Goal: Transaction & Acquisition: Purchase product/service

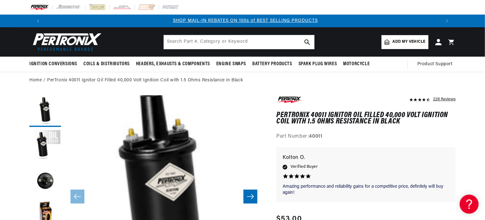
scroll to position [0, 394]
click at [37, 78] on link "Home" at bounding box center [35, 80] width 12 height 7
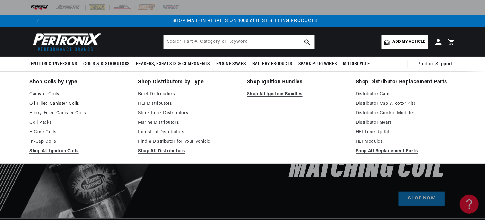
scroll to position [0, 394]
click at [48, 101] on link "Oil Filled Canister Coils" at bounding box center [79, 104] width 100 height 8
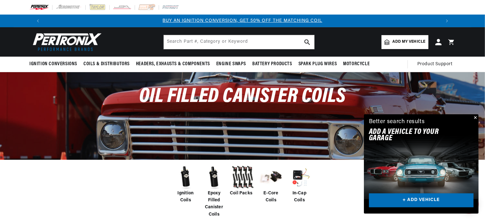
click at [184, 194] on span "Ignition Coils" at bounding box center [185, 197] width 25 height 14
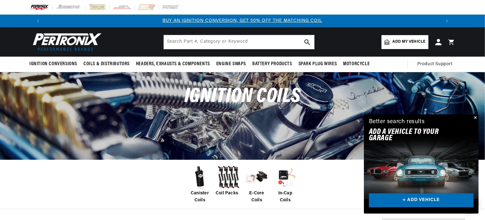
click at [475, 116] on button "Close" at bounding box center [475, 118] width 8 height 8
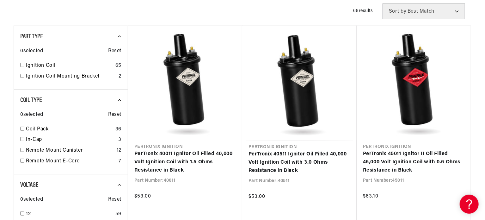
scroll to position [0, 789]
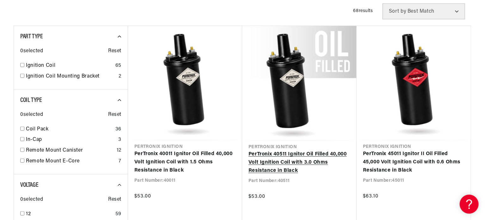
click at [285, 160] on link "PerTronix 40511 Ignitor Oil Filled 40,000 Volt Ignition Coil with 3.0 Ohms Resi…" at bounding box center [299, 162] width 102 height 24
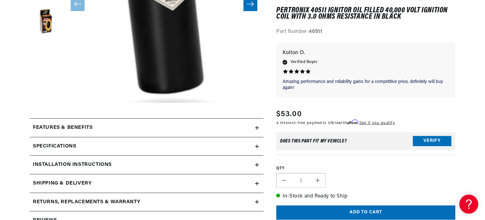
scroll to position [0, 789]
click at [219, 144] on div "Specifications" at bounding box center [142, 146] width 226 height 8
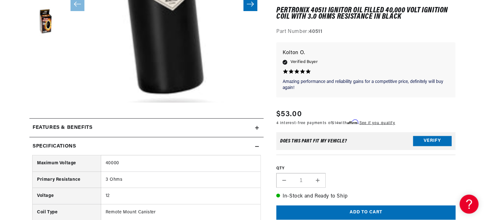
click at [220, 144] on div "Specifications" at bounding box center [142, 146] width 226 height 8
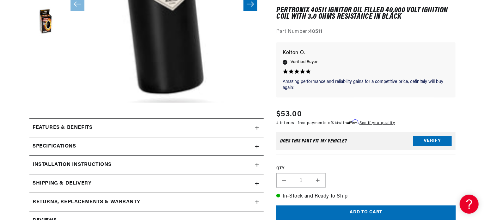
click at [220, 144] on div "Specifications" at bounding box center [142, 146] width 226 height 8
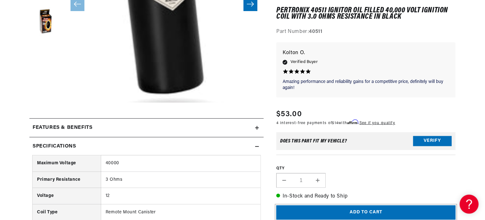
click at [341, 212] on button "Add to cart" at bounding box center [365, 212] width 179 height 14
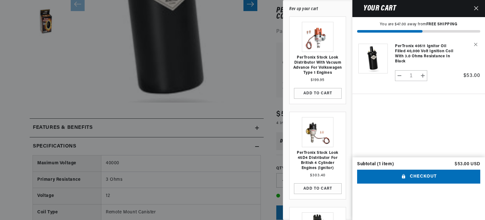
scroll to position [0, 0]
click at [426, 184] on button "Checkout" at bounding box center [418, 176] width 123 height 14
